Goal: Task Accomplishment & Management: Manage account settings

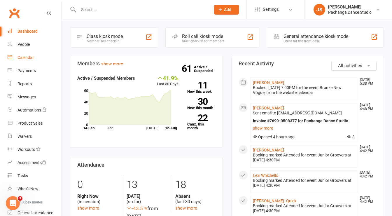
click at [21, 59] on div "Calendar" at bounding box center [26, 57] width 16 height 5
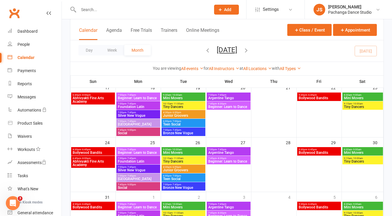
scroll to position [275, 0]
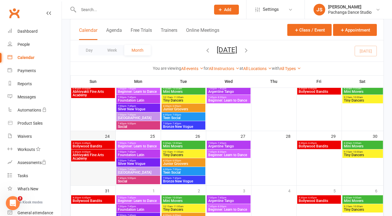
click at [89, 169] on div at bounding box center [93, 163] width 44 height 44
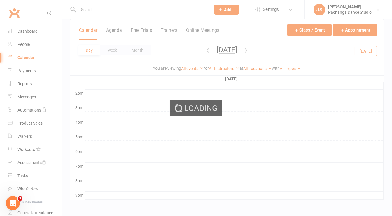
scroll to position [0, 0]
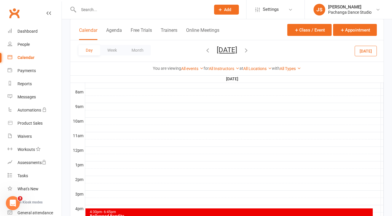
click at [98, 103] on div at bounding box center [234, 106] width 298 height 7
click at [98, 96] on button "Add Event" at bounding box center [94, 94] width 20 height 7
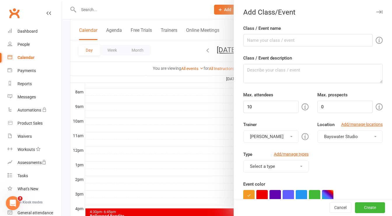
click at [376, 11] on icon "button" at bounding box center [379, 12] width 6 height 4
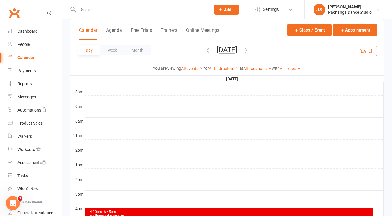
click at [99, 103] on div at bounding box center [234, 106] width 298 height 7
click at [111, 86] on button "Add Appointment" at bounding box center [102, 87] width 34 height 7
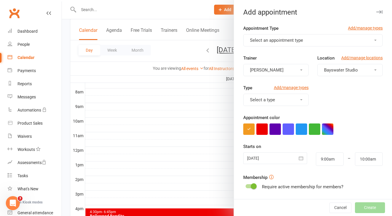
click at [278, 39] on span "Select an appointment type" at bounding box center [276, 40] width 53 height 5
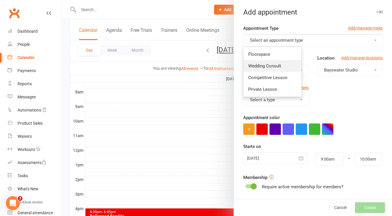
click at [273, 60] on link "Wedding Consult" at bounding box center [273, 66] width 58 height 12
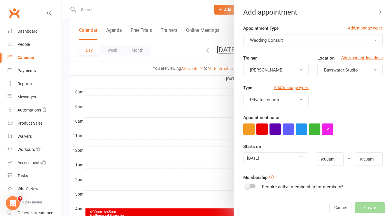
click at [280, 39] on span "Wedding Consult" at bounding box center [266, 40] width 33 height 5
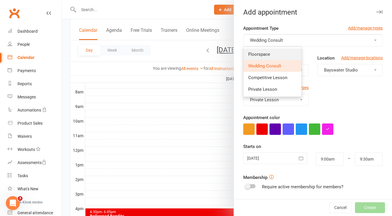
click at [274, 51] on link "Floorspace" at bounding box center [273, 54] width 58 height 12
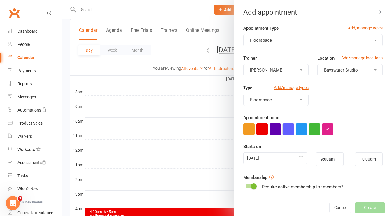
click at [288, 129] on button "button" at bounding box center [288, 128] width 11 height 11
click at [355, 154] on input "10:00am" at bounding box center [369, 158] width 28 height 13
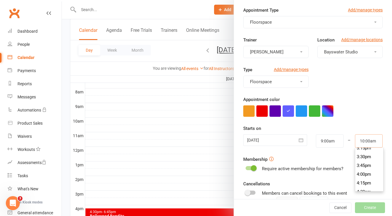
scroll to position [539, 0]
type input "4:00pm"
click at [360, 171] on li "4:00pm" at bounding box center [369, 173] width 28 height 9
click at [356, 153] on form "Appointment Type Add/manage types Floorspace Trainer [PERSON_NAME] Location Add…" at bounding box center [312, 134] width 139 height 254
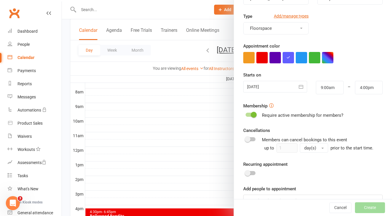
scroll to position [74, 0]
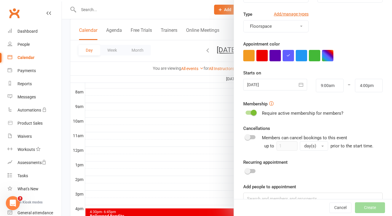
click at [251, 110] on span at bounding box center [254, 113] width 6 height 6
click at [246, 112] on input "checkbox" at bounding box center [246, 112] width 0 height 0
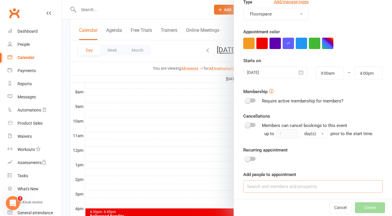
click at [265, 186] on input at bounding box center [312, 186] width 139 height 12
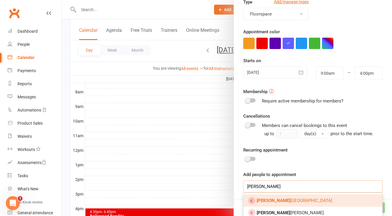
type input "[PERSON_NAME]"
click at [273, 198] on span "[PERSON_NAME]" at bounding box center [295, 200] width 76 height 5
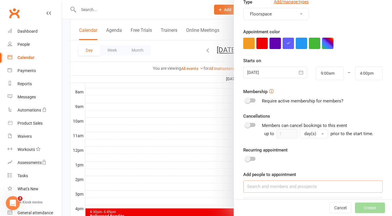
scroll to position [109, 0]
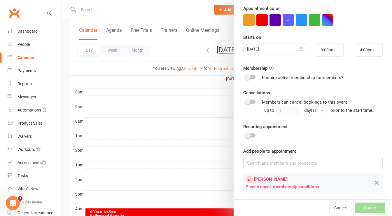
click at [365, 214] on div "Cancel Create" at bounding box center [313, 207] width 158 height 17
click at [373, 183] on icon at bounding box center [376, 182] width 7 height 7
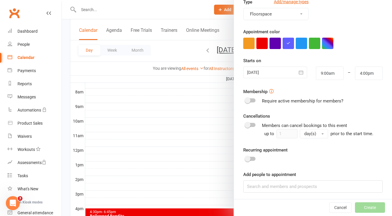
click at [130, 112] on div at bounding box center [227, 108] width 330 height 216
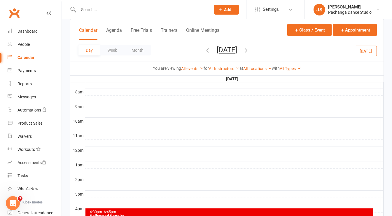
scroll to position [90, 0]
click at [99, 103] on div at bounding box center [234, 106] width 298 height 7
click at [99, 94] on button "Add Event" at bounding box center [95, 95] width 20 height 7
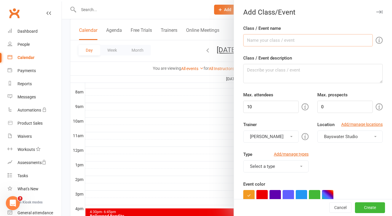
click at [286, 41] on input "Class / Event name" at bounding box center [308, 40] width 130 height 12
type input "P"
type input "Victorian Line Dance Association"
click at [265, 73] on textarea "Class / Event description" at bounding box center [312, 73] width 139 height 19
type textarea "contact [PERSON_NAME]"
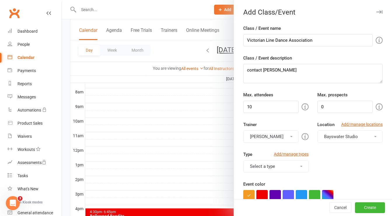
click at [274, 137] on button "[PERSON_NAME]" at bounding box center [270, 136] width 55 height 12
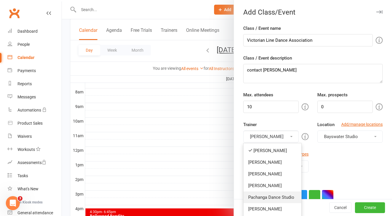
click at [273, 192] on link "Pachanga Dance Studio" at bounding box center [273, 197] width 58 height 12
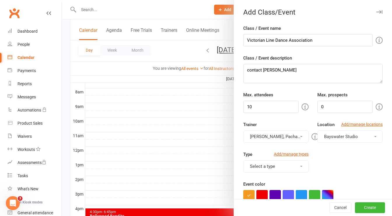
click at [266, 134] on button "[PERSON_NAME], Pachanga Dance Studio" at bounding box center [275, 136] width 65 height 12
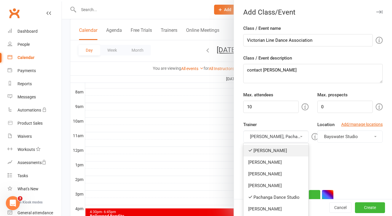
click at [261, 148] on link "[PERSON_NAME]" at bounding box center [276, 151] width 65 height 12
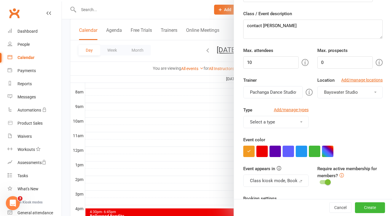
scroll to position [45, 0]
click at [289, 122] on button "Select a type" at bounding box center [275, 121] width 65 height 12
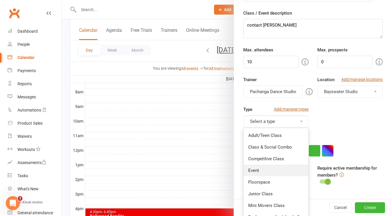
click at [270, 171] on link "Event" at bounding box center [276, 171] width 65 height 12
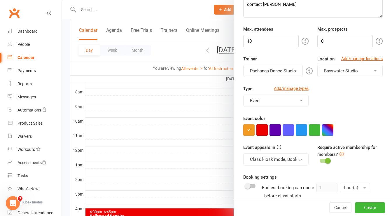
scroll to position [68, 0]
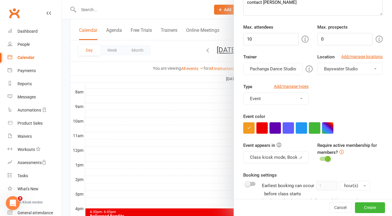
click at [312, 126] on button "button" at bounding box center [314, 127] width 11 height 11
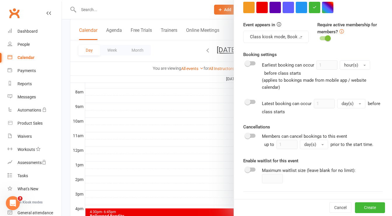
scroll to position [195, 0]
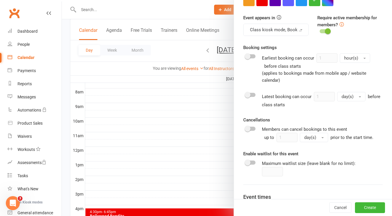
click at [289, 29] on button "Class kiosk mode, Book & Pay, Roll call, Clubworx website calendar and Mobile a…" at bounding box center [275, 30] width 65 height 12
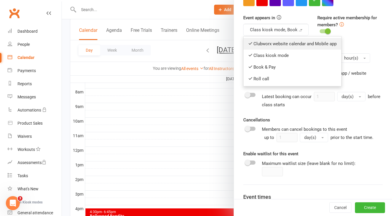
click at [283, 41] on link "Clubworx website calendar and Mobile app" at bounding box center [293, 44] width 98 height 12
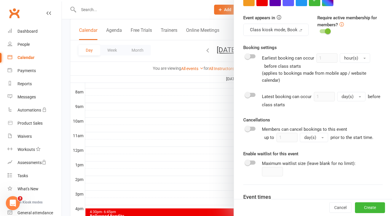
click at [285, 26] on button "Class kiosk mode, Book & Pay, Roll call" at bounding box center [275, 30] width 65 height 12
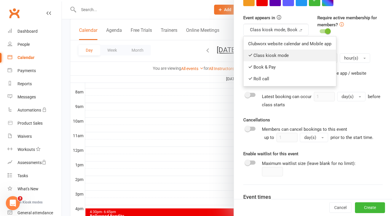
click at [280, 55] on link "Class kiosk mode" at bounding box center [290, 56] width 92 height 12
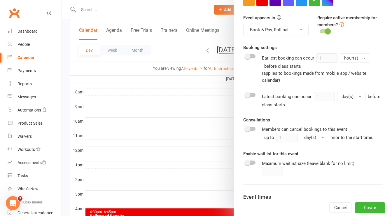
click at [280, 31] on button "Book & Pay, Roll call" at bounding box center [275, 30] width 65 height 12
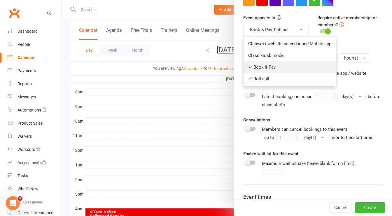
click at [277, 63] on link "Book & Pay" at bounding box center [290, 67] width 92 height 12
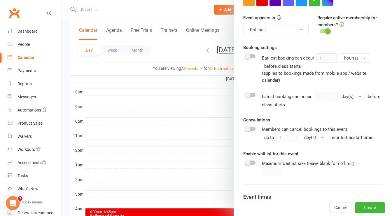
click at [280, 26] on button "Roll call" at bounding box center [275, 30] width 65 height 12
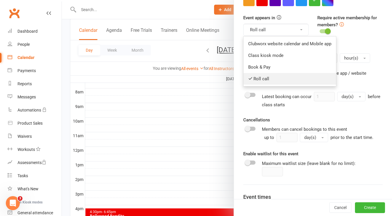
click at [273, 75] on link "Roll call" at bounding box center [290, 79] width 92 height 12
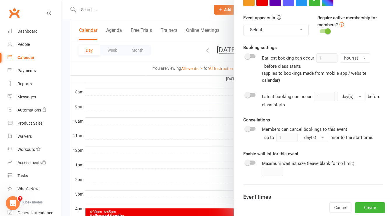
click at [325, 30] on span at bounding box center [328, 31] width 6 height 6
click at [320, 30] on input "checkbox" at bounding box center [320, 30] width 0 height 0
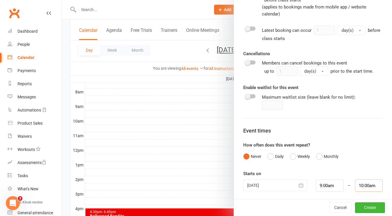
click at [364, 182] on input "10:00am" at bounding box center [369, 185] width 28 height 12
type input "4:00pm"
click at [360, 167] on li "4:00pm" at bounding box center [369, 171] width 28 height 9
click at [360, 146] on div "How often does this event repeat? Never Daily Weekly Monthly" at bounding box center [312, 151] width 139 height 20
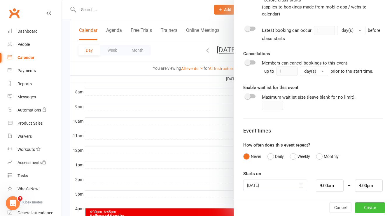
click at [355, 206] on button "Create" at bounding box center [370, 207] width 30 height 11
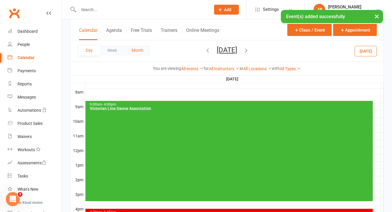
click at [139, 50] on button "Month" at bounding box center [137, 50] width 27 height 11
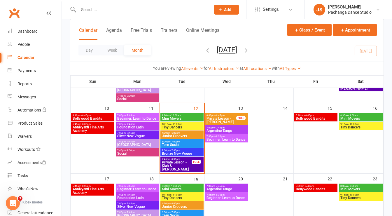
scroll to position [177, 0]
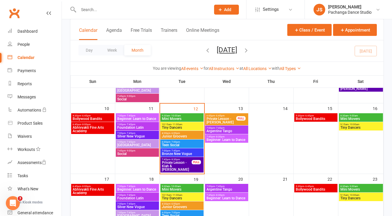
click at [192, 143] on span "Teen Social" at bounding box center [182, 145] width 41 height 4
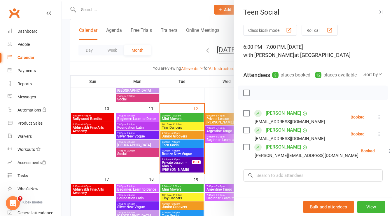
click at [245, 96] on label at bounding box center [246, 93] width 6 height 6
click at [257, 96] on icon "button" at bounding box center [259, 93] width 6 height 6
click at [195, 153] on div at bounding box center [227, 108] width 330 height 216
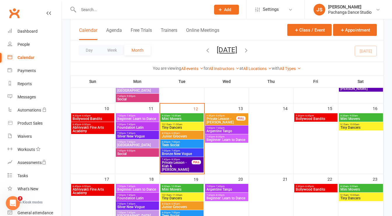
click at [198, 153] on span "Bronze New Vogue" at bounding box center [182, 154] width 41 height 4
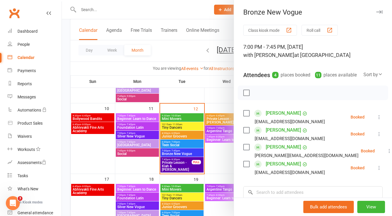
scroll to position [23, 0]
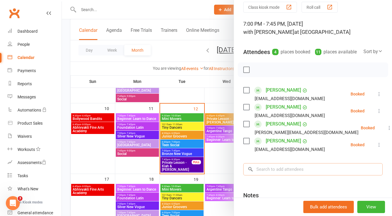
click at [276, 175] on input "search" at bounding box center [312, 169] width 139 height 12
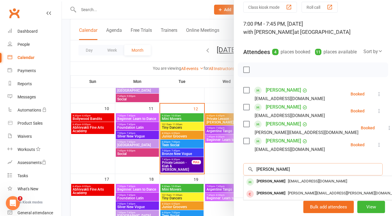
scroll to position [58, 0]
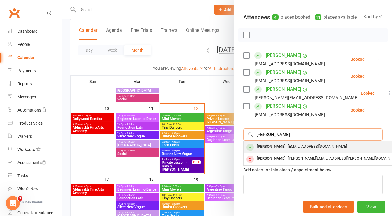
type input "[PERSON_NAME]"
click at [258, 151] on div "[PERSON_NAME]" at bounding box center [271, 146] width 34 height 8
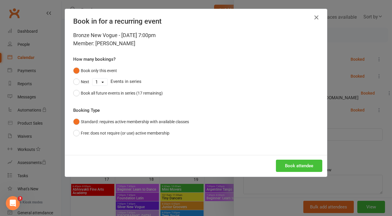
click at [281, 167] on button "Book attendee" at bounding box center [299, 166] width 46 height 12
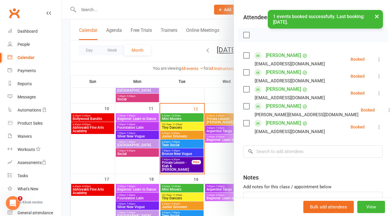
click at [245, 38] on label at bounding box center [246, 35] width 6 height 6
click at [261, 40] on button "button" at bounding box center [259, 35] width 10 height 10
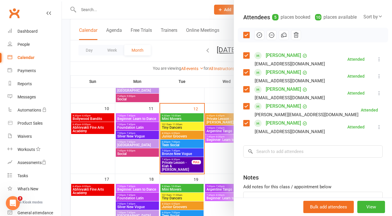
click at [188, 170] on div at bounding box center [227, 108] width 330 height 216
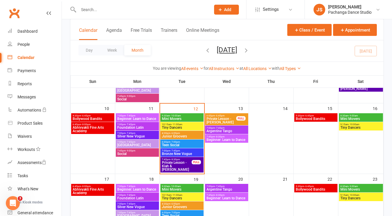
click at [186, 170] on span "Private Lesson - Kiah & [PERSON_NAME]" at bounding box center [177, 166] width 30 height 11
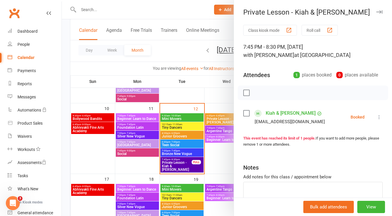
click at [243, 93] on label at bounding box center [246, 93] width 6 height 6
click at [257, 92] on icon "button" at bounding box center [259, 93] width 6 height 6
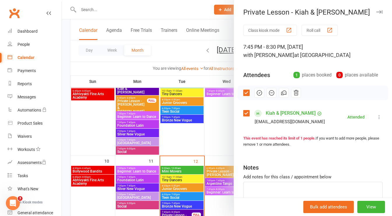
scroll to position [124, 0]
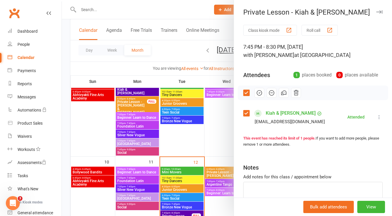
click at [376, 12] on icon "button" at bounding box center [379, 12] width 6 height 4
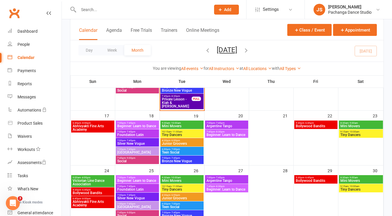
scroll to position [272, 0]
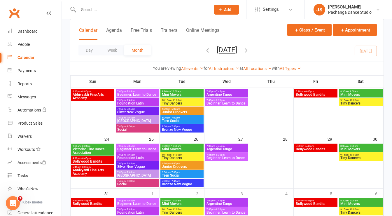
click at [110, 151] on span "Victorian Line Dance Association" at bounding box center [92, 150] width 41 height 7
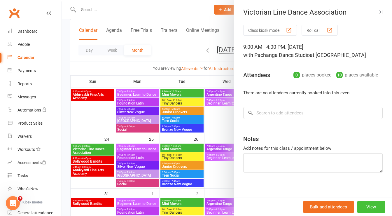
click at [370, 209] on button "View" at bounding box center [371, 207] width 28 height 12
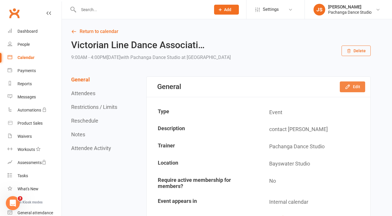
click at [344, 87] on button "Edit" at bounding box center [352, 86] width 25 height 11
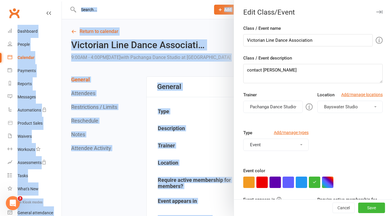
scroll to position [25, 0]
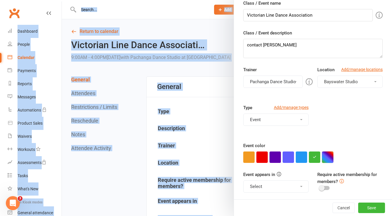
click at [328, 156] on button "button" at bounding box center [327, 156] width 11 height 11
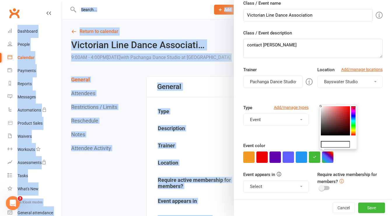
click at [348, 106] on colorpicker-saturation at bounding box center [335, 120] width 29 height 29
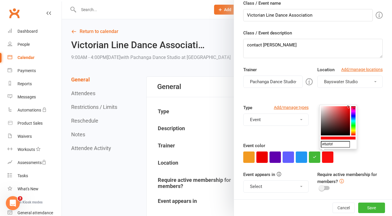
click at [327, 107] on colorpicker-saturation at bounding box center [335, 120] width 29 height 29
click at [332, 107] on colorpicker-saturation at bounding box center [335, 120] width 29 height 29
click at [335, 107] on colorpicker-saturation at bounding box center [335, 120] width 29 height 29
type input "#f37e7e"
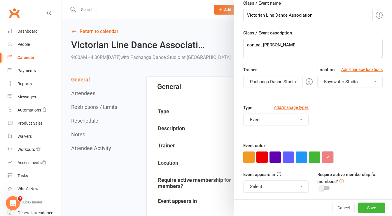
click at [326, 158] on button "button" at bounding box center [327, 156] width 11 height 11
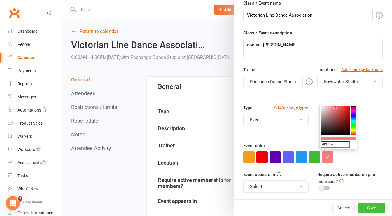
click at [365, 211] on button "Save" at bounding box center [371, 207] width 27 height 11
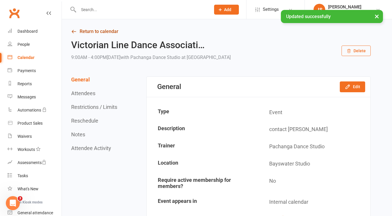
click at [102, 31] on link "Return to calendar" at bounding box center [221, 31] width 300 height 8
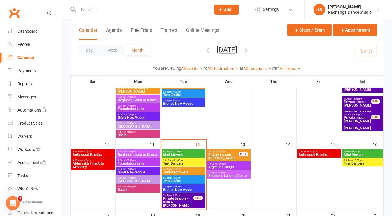
scroll to position [142, 0]
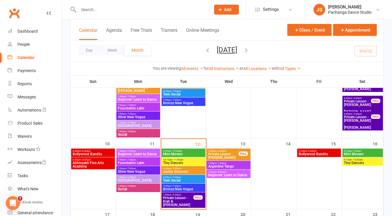
click at [103, 166] on span "Abhivyakti Fine Arts Academy" at bounding box center [92, 164] width 41 height 7
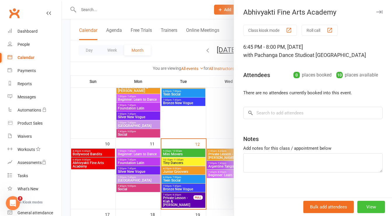
click at [363, 208] on button "View" at bounding box center [371, 207] width 28 height 12
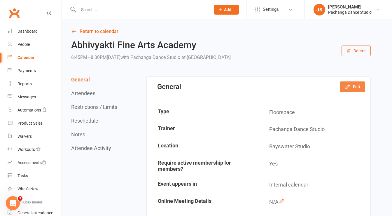
click at [345, 86] on icon "button" at bounding box center [348, 87] width 6 height 6
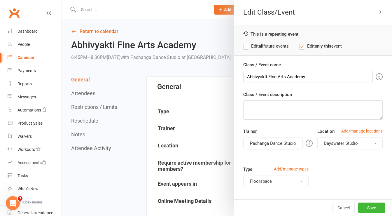
scroll to position [61, 0]
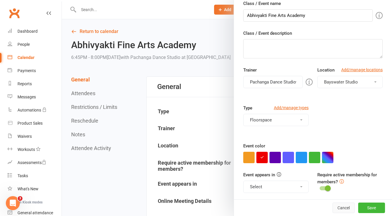
click at [337, 209] on button "Cancel" at bounding box center [344, 207] width 22 height 11
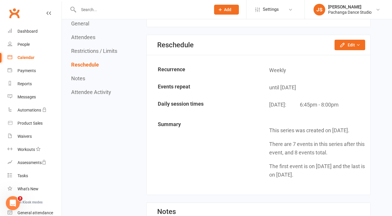
scroll to position [441, 0]
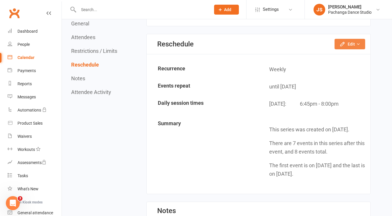
click at [359, 43] on icon "button" at bounding box center [358, 44] width 4 height 4
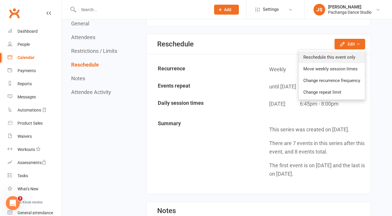
click at [352, 54] on link "Reschedule this event only" at bounding box center [332, 57] width 66 height 12
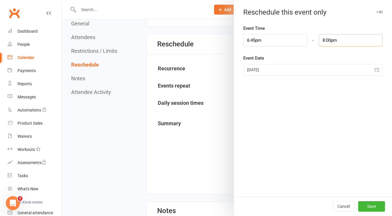
click at [321, 41] on input "8:00pm" at bounding box center [351, 40] width 64 height 12
click at [355, 41] on input "9:00pm" at bounding box center [351, 40] width 64 height 12
type input "9:00pm"
click at [357, 118] on div "Event Time 6:45pm - 9:00pm 12:00am 12:15am 12:30am 12:45am 1:00am 1:15am 1:30am…" at bounding box center [313, 111] width 158 height 172
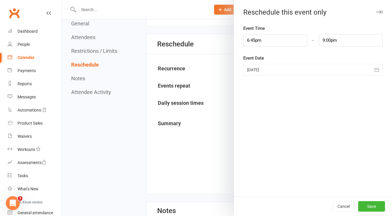
click at [369, 212] on div "Cancel Save" at bounding box center [313, 206] width 158 height 20
click at [368, 208] on button "Save" at bounding box center [371, 206] width 27 height 11
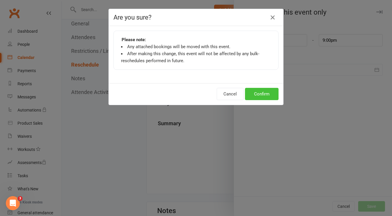
click at [266, 95] on button "Confirm" at bounding box center [262, 94] width 34 height 12
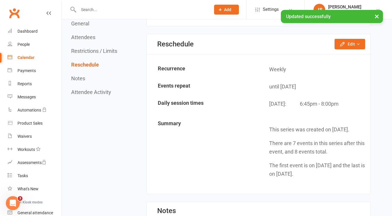
click at [29, 54] on link "Calendar" at bounding box center [35, 57] width 54 height 13
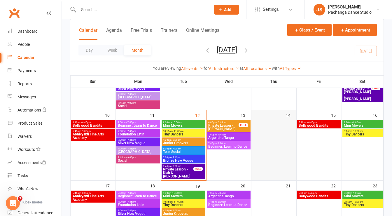
scroll to position [171, 0]
